Goal: Task Accomplishment & Management: Use online tool/utility

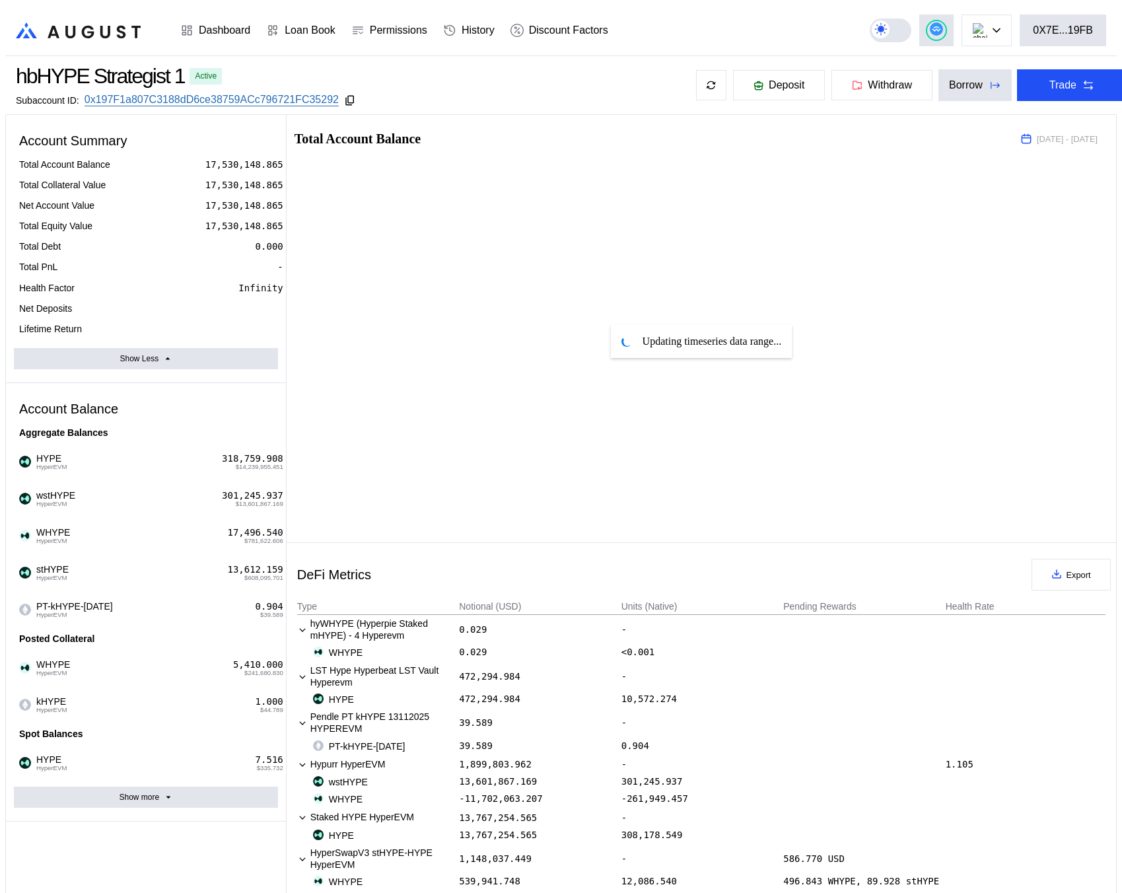
select select "*"
click at [1056, 30] on div "0X7E...19FB" at bounding box center [1063, 30] width 60 height 12
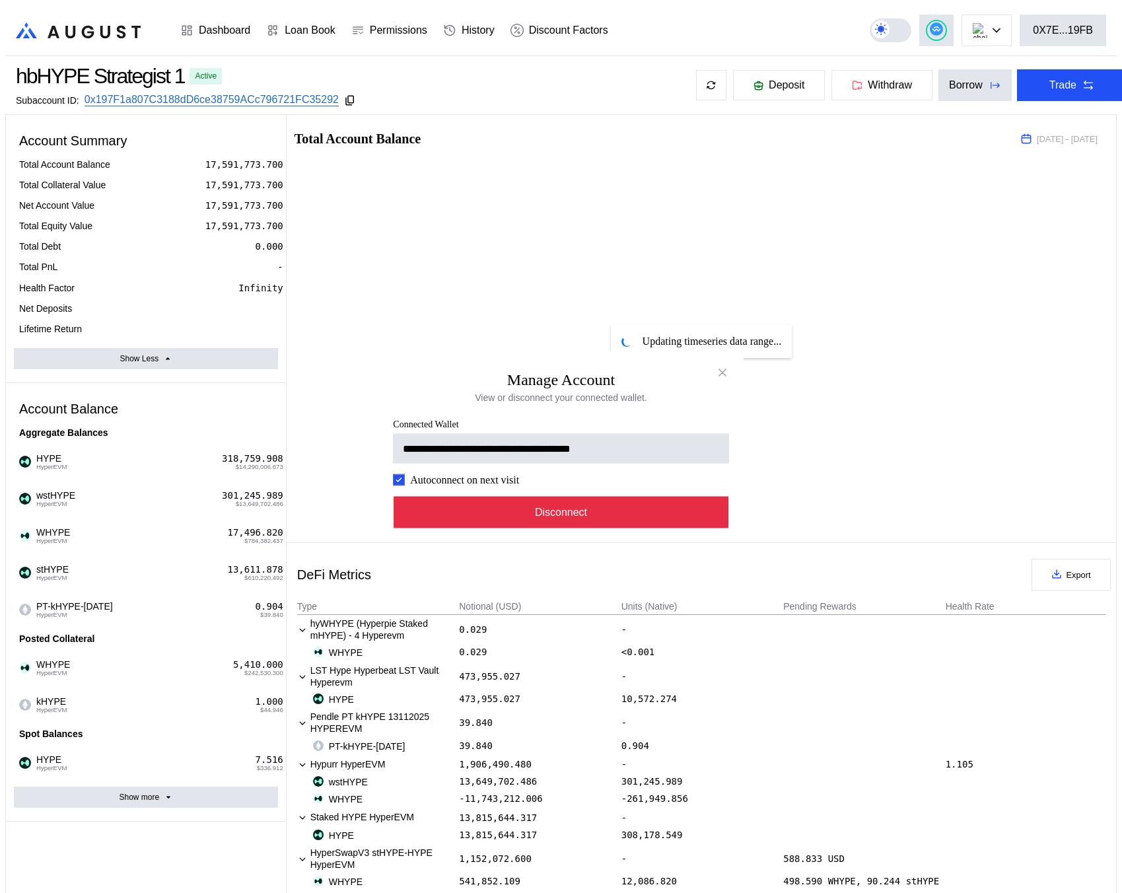
click at [710, 521] on button "Disconnect" at bounding box center [561, 513] width 335 height 32
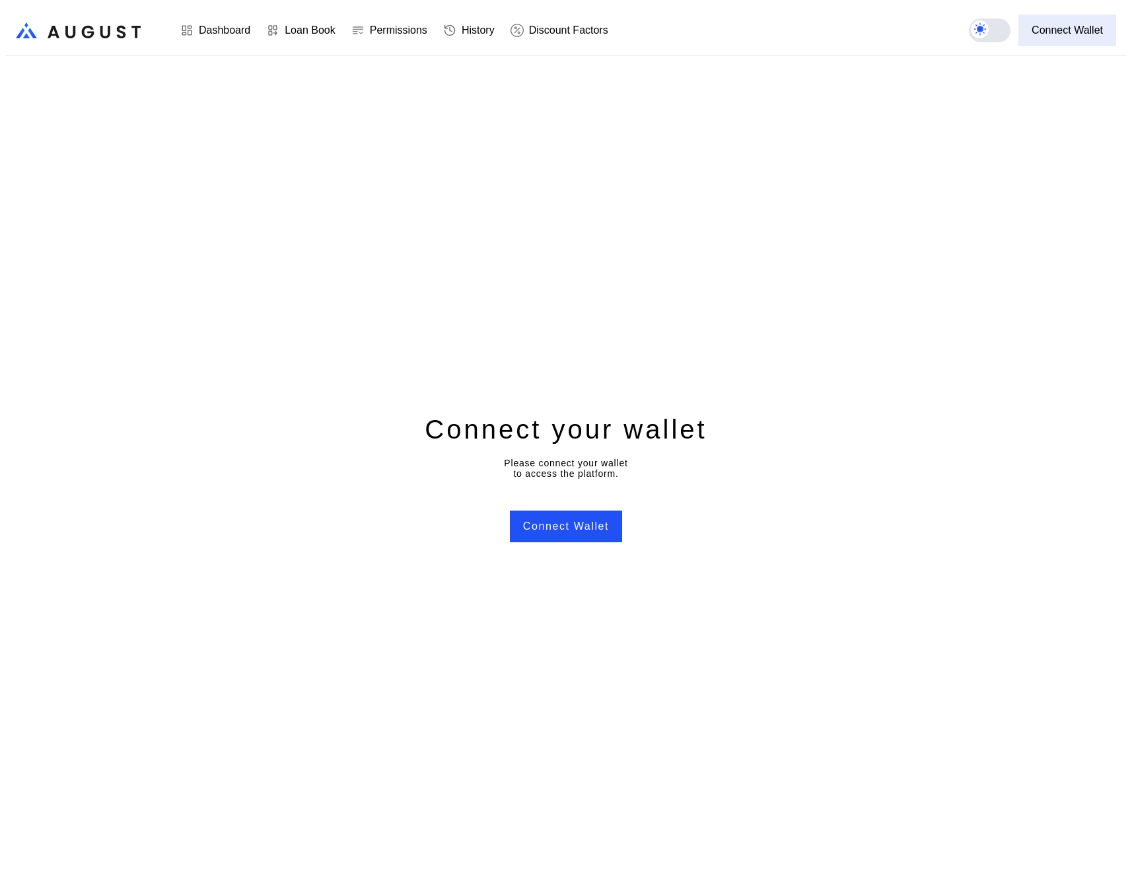
click at [1063, 24] on div "Connect Wallet" at bounding box center [1066, 30] width 71 height 12
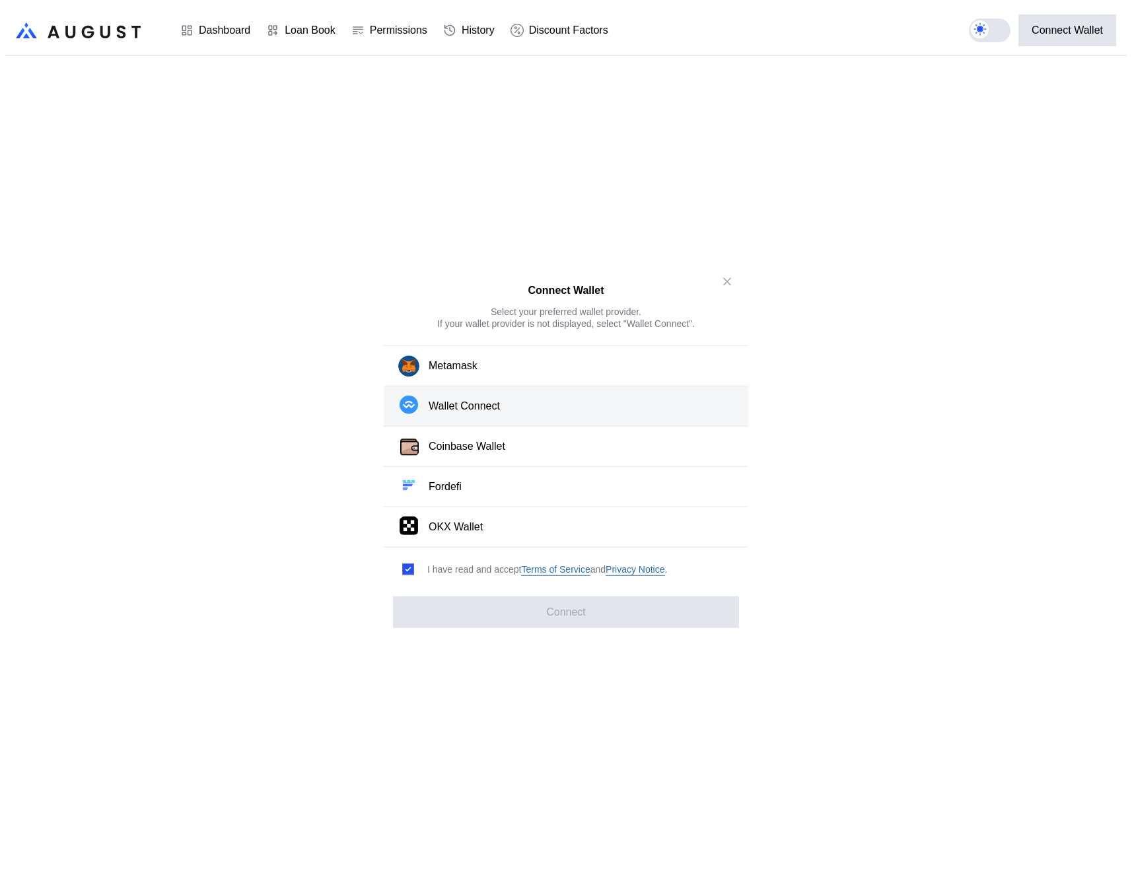
click at [514, 402] on button "Wallet Connect" at bounding box center [566, 406] width 364 height 40
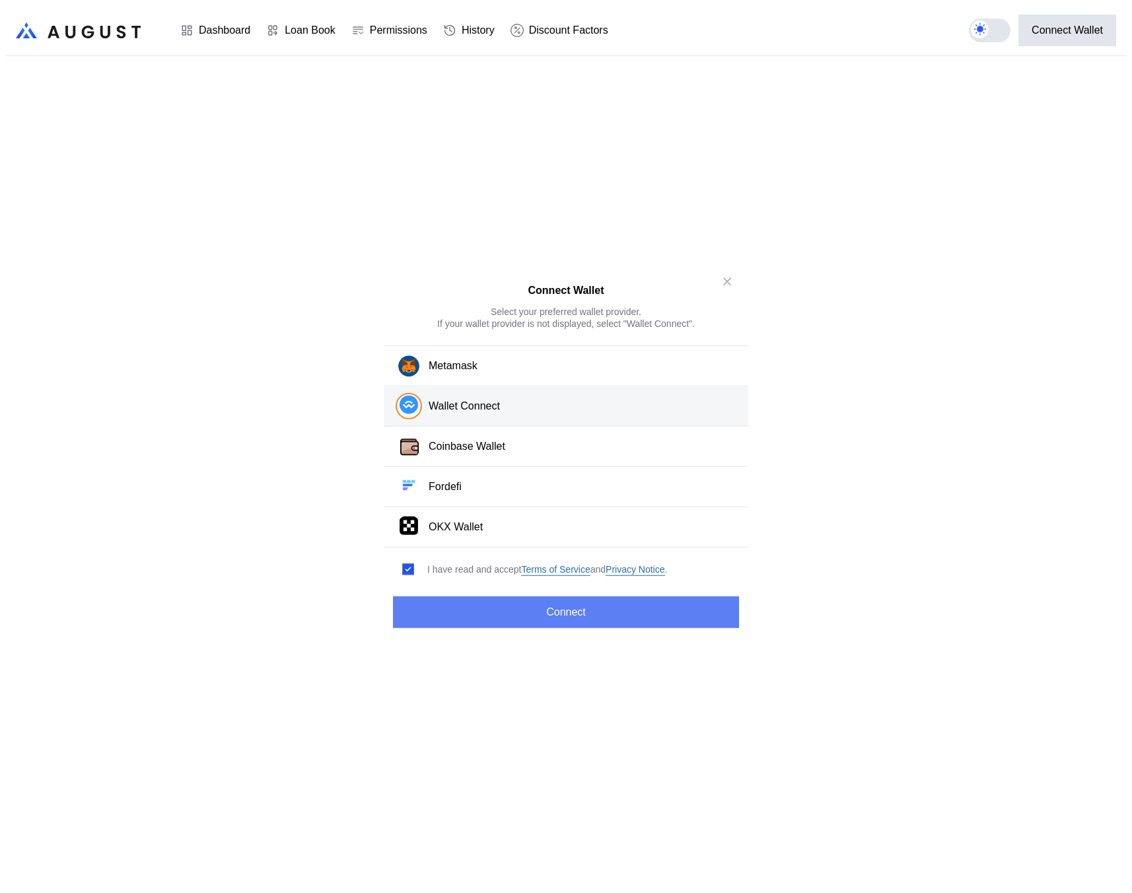
click at [568, 612] on button "Connect" at bounding box center [566, 612] width 346 height 32
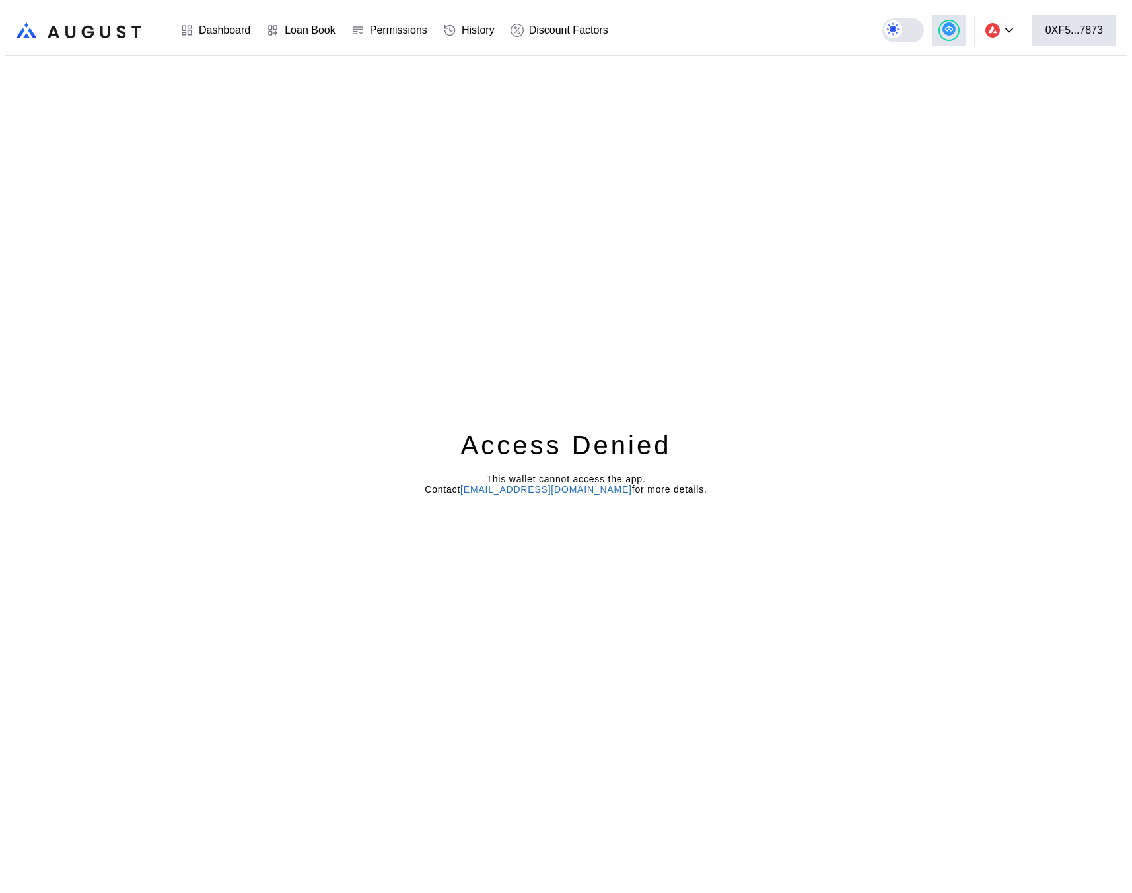
click at [212, 59] on div "Access Denied This wallet cannot access the app. Contact [EMAIL_ADDRESS][DOMAIN…" at bounding box center [565, 477] width 1121 height 842
click at [215, 24] on div "Dashboard" at bounding box center [225, 30] width 52 height 12
click at [652, 312] on div "Access Denied This wallet cannot access the app. Contact [EMAIL_ADDRESS][DOMAIN…" at bounding box center [565, 477] width 1121 height 842
click at [235, 13] on div "Dashboard" at bounding box center [215, 30] width 86 height 49
click at [1077, 30] on div "0XF5...7873" at bounding box center [1073, 30] width 57 height 12
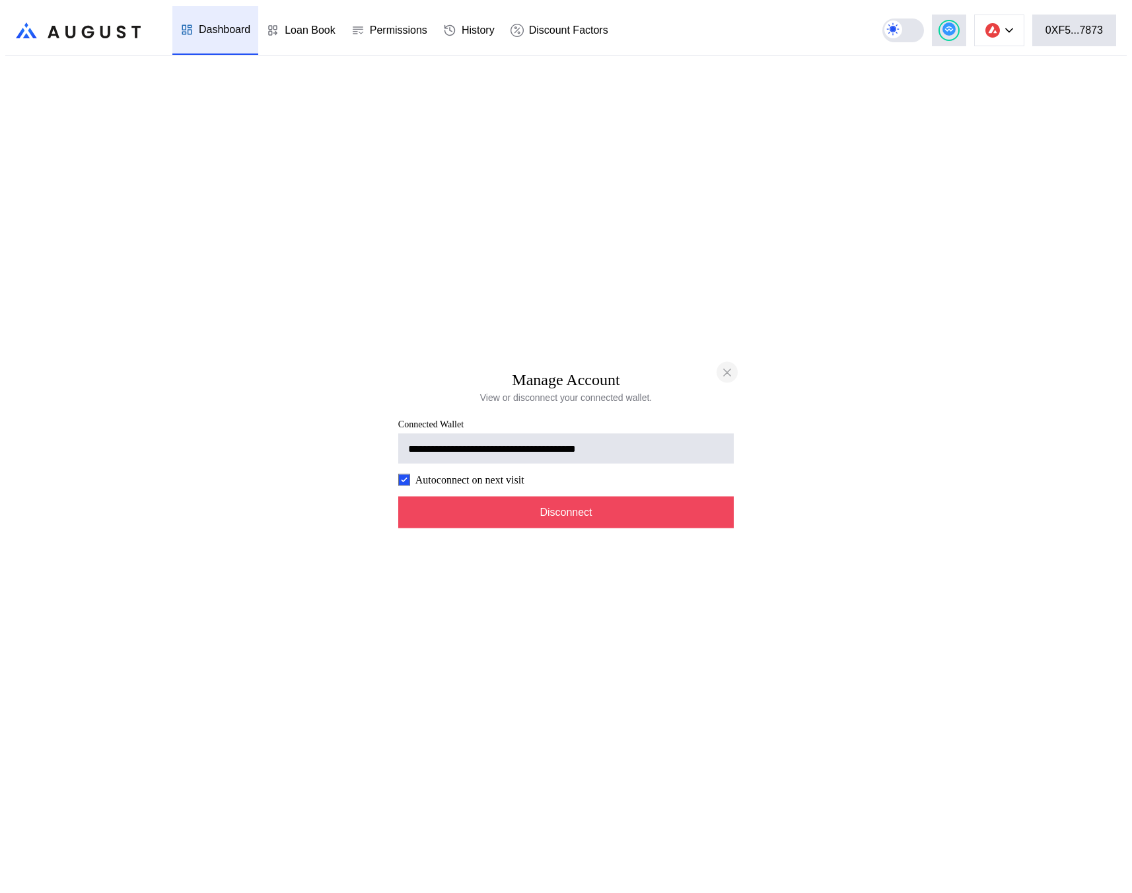
click at [730, 366] on icon "close modal" at bounding box center [726, 372] width 13 height 14
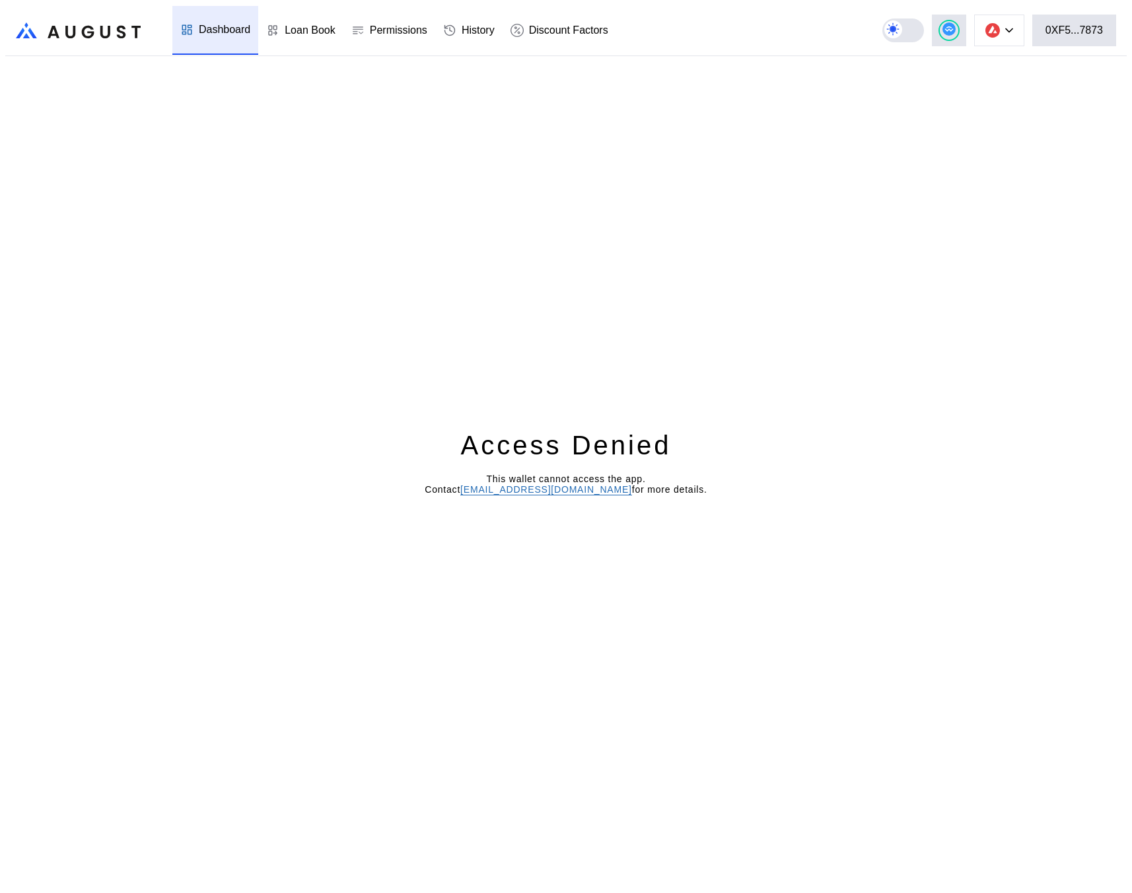
click at [688, 273] on div "Access Denied This wallet cannot access the app. Contact [EMAIL_ADDRESS][DOMAIN…" at bounding box center [565, 477] width 1121 height 842
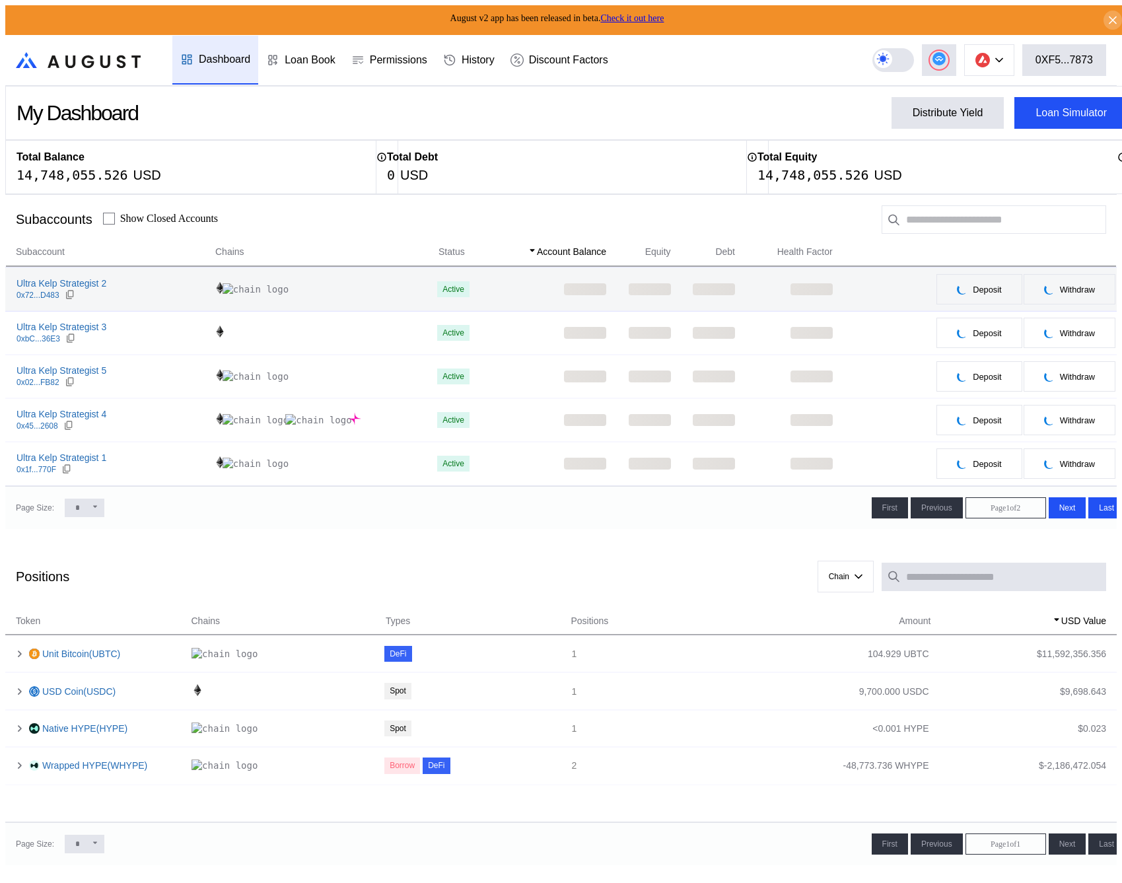
click at [137, 285] on div "Ultra Kelp Strategist 2 0x72...D483" at bounding box center [110, 289] width 208 height 24
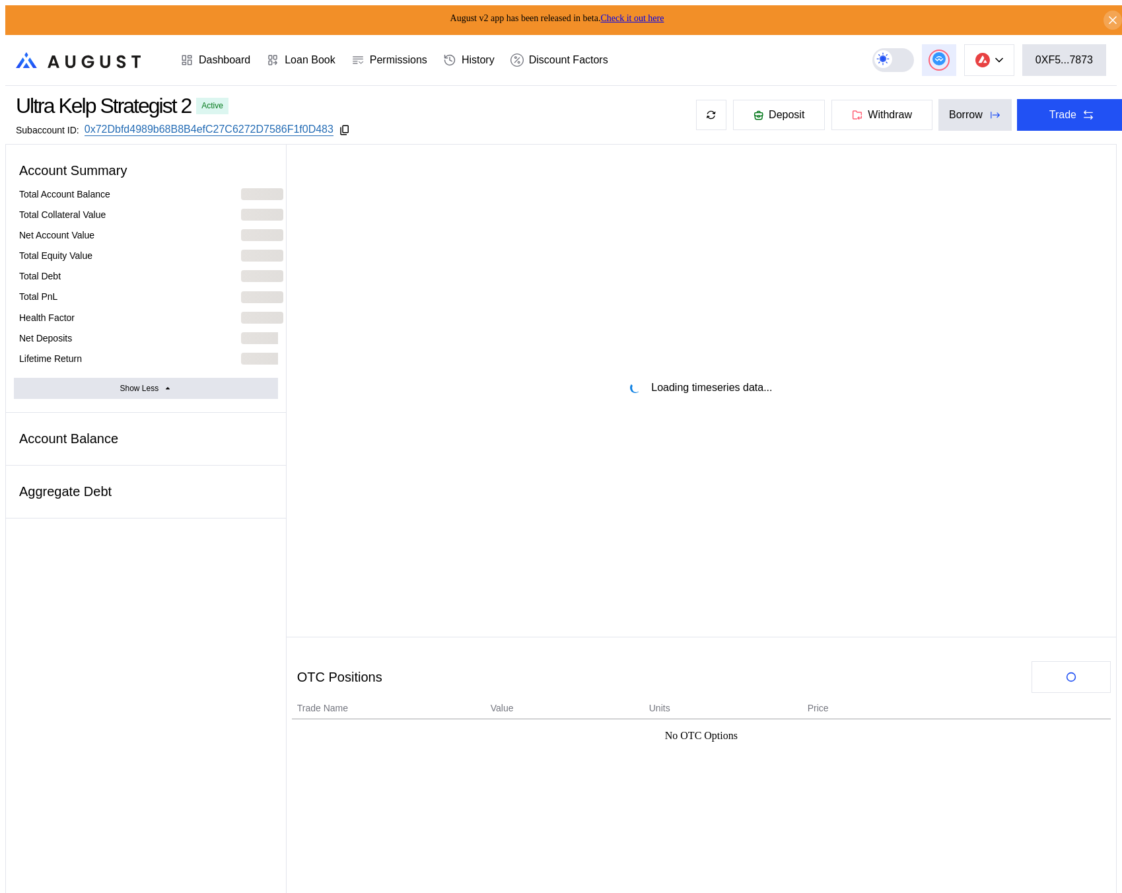
click at [942, 69] on button at bounding box center [939, 60] width 34 height 32
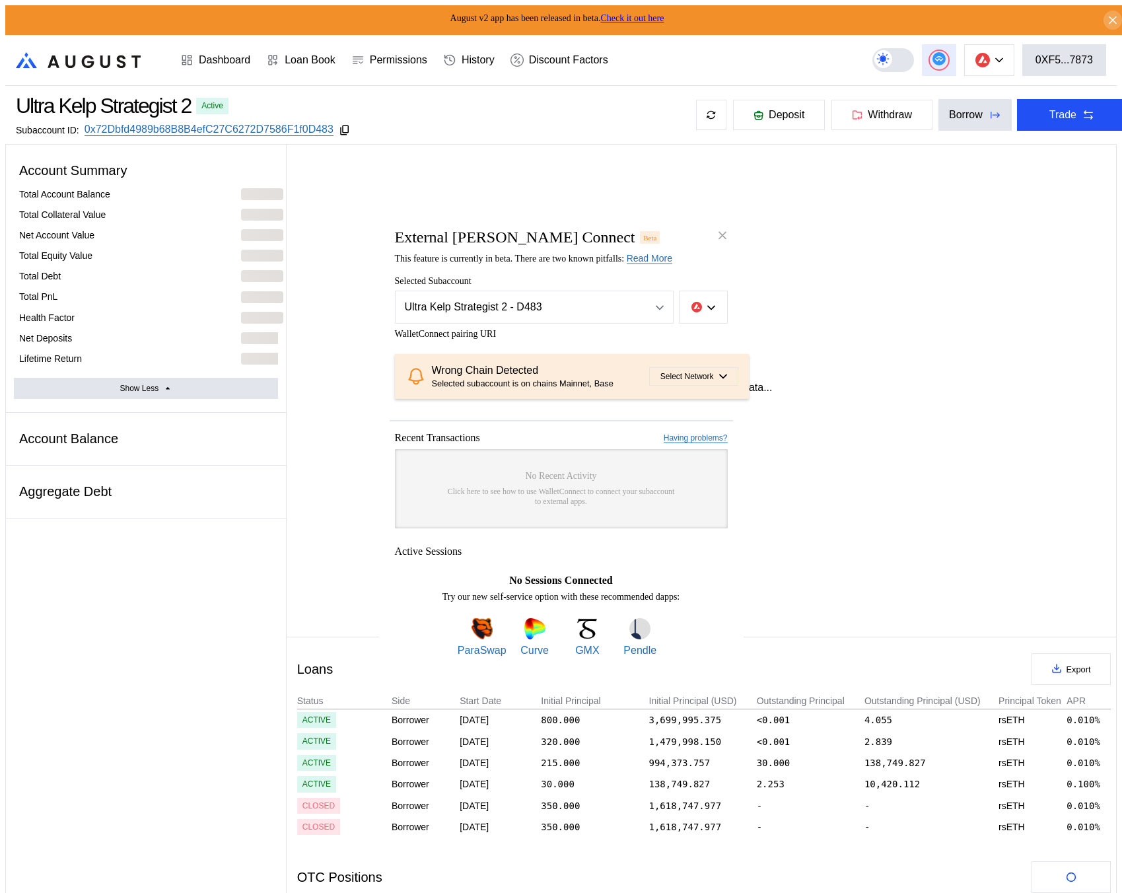
select select "*"
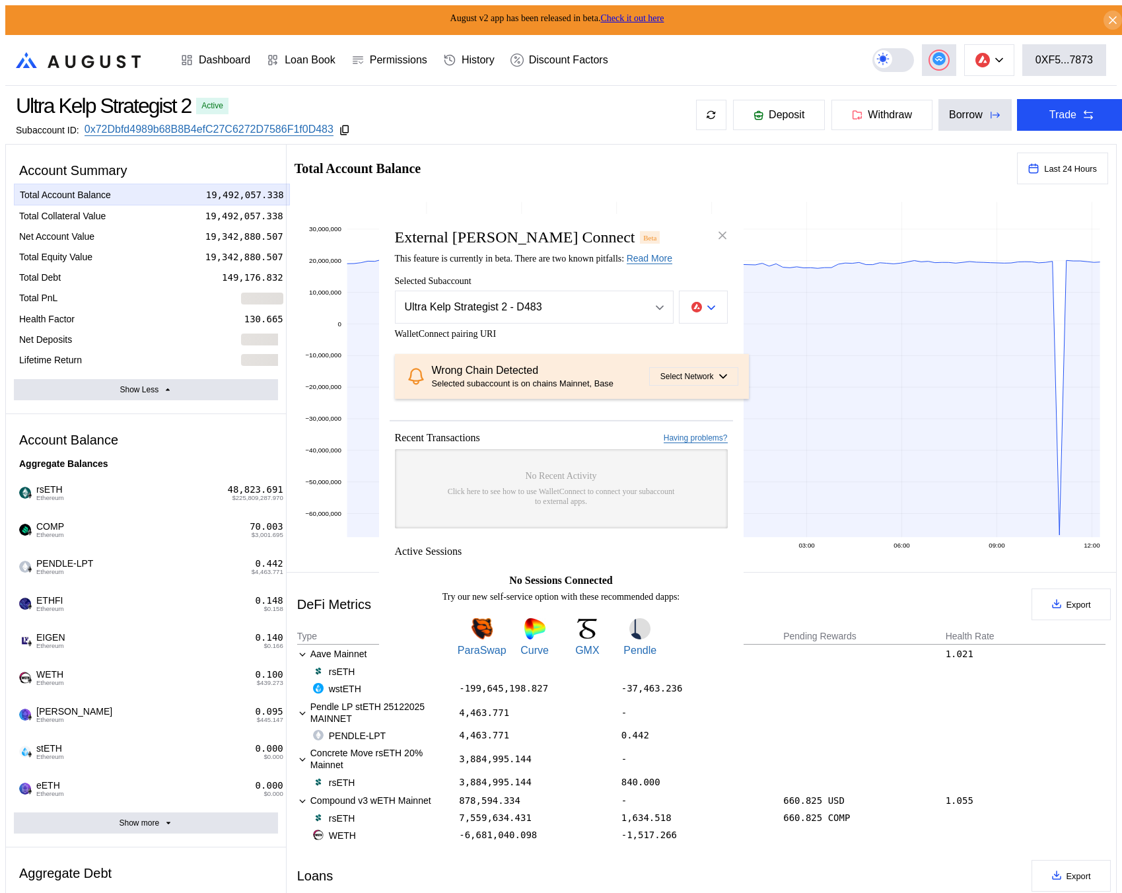
click at [708, 308] on div "modal" at bounding box center [711, 307] width 8 height 12
click at [699, 345] on button "Ethereum" at bounding box center [661, 345] width 132 height 32
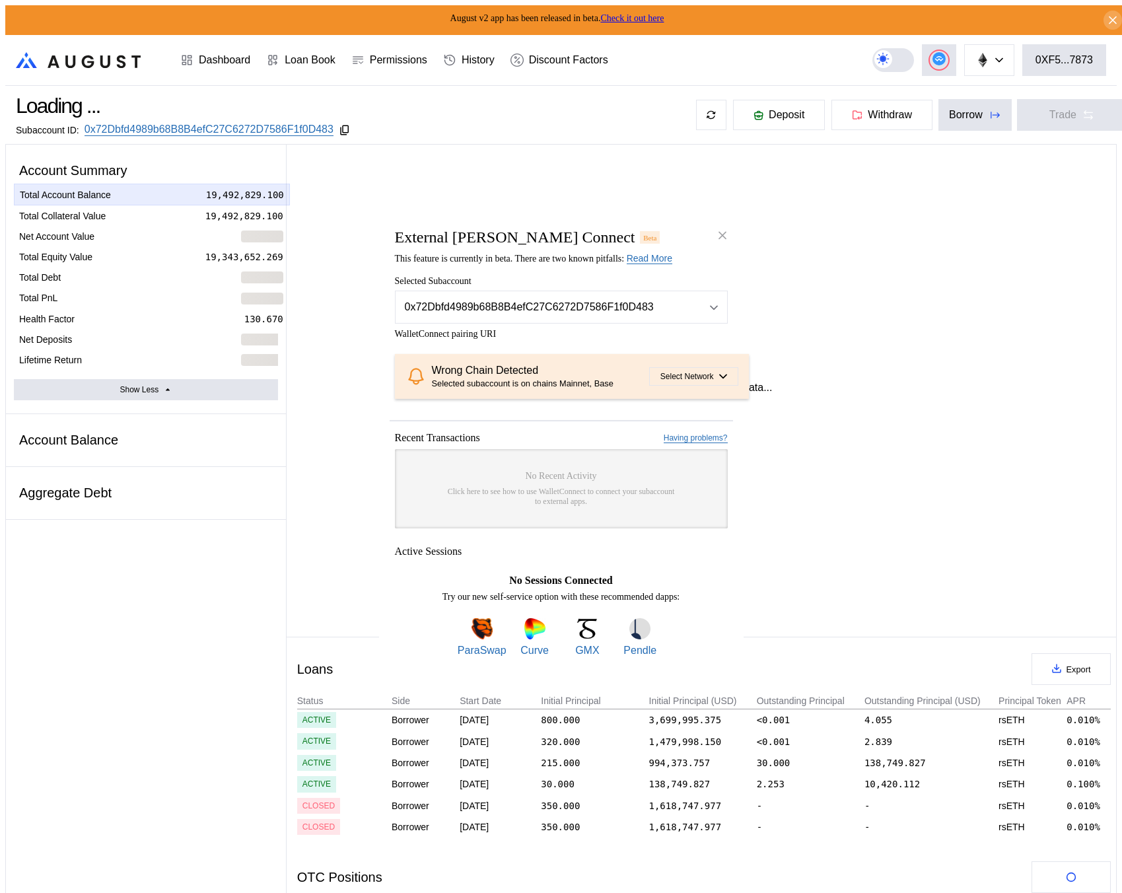
select select "*"
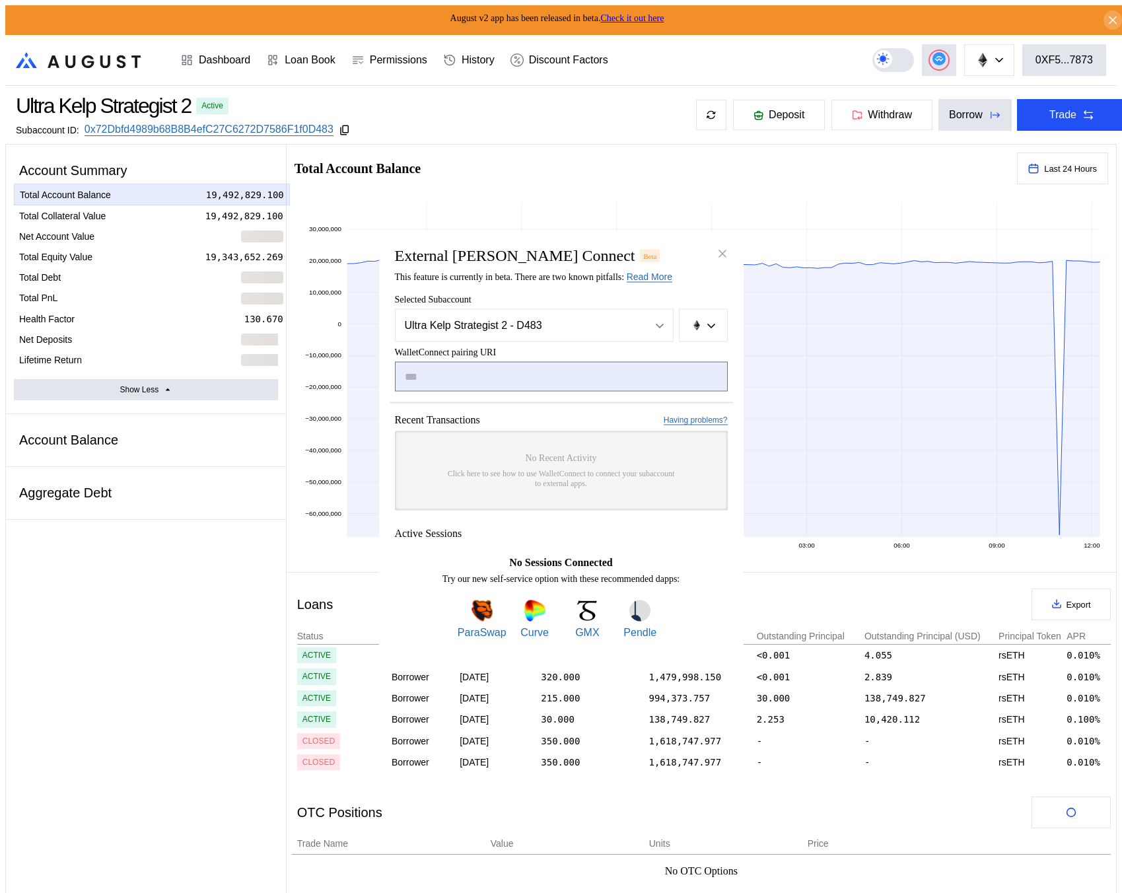
type input "**********"
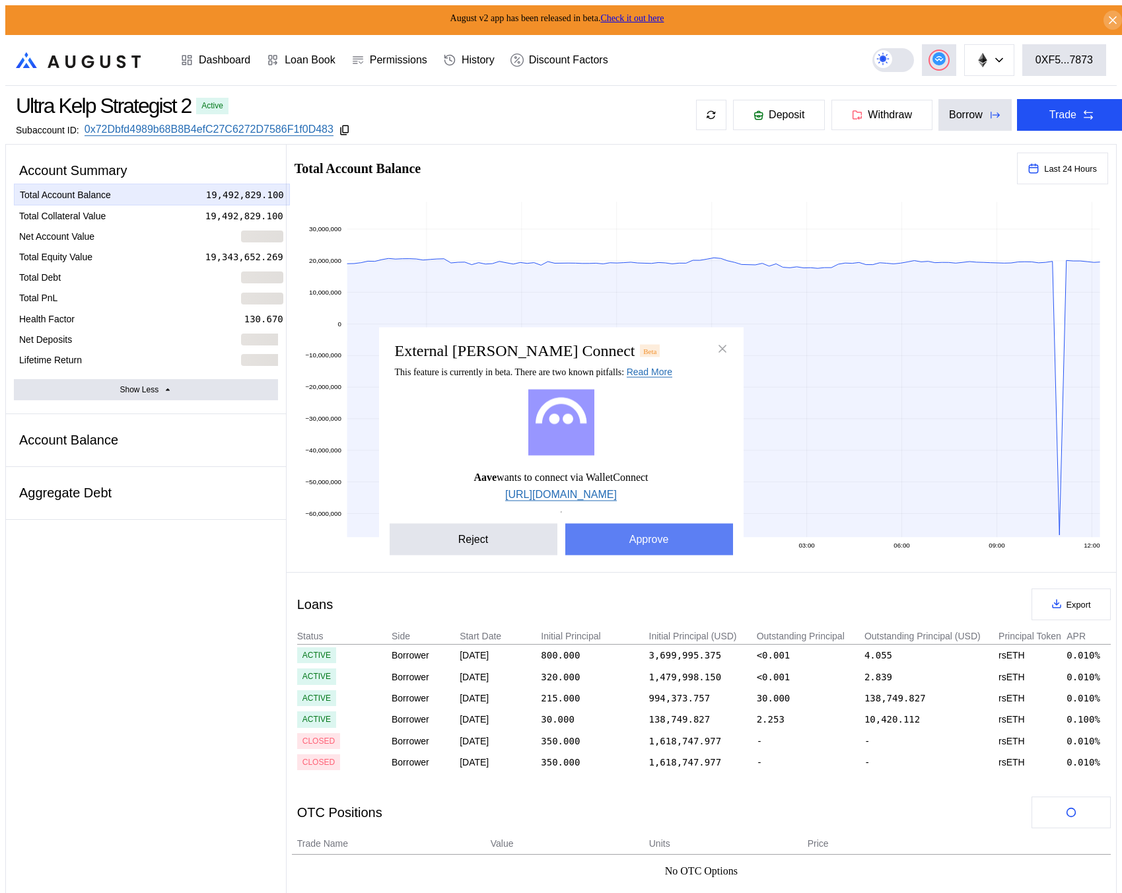
click at [643, 549] on button "Approve" at bounding box center [649, 540] width 168 height 32
